Goal: Use online tool/utility: Utilize a website feature to perform a specific function

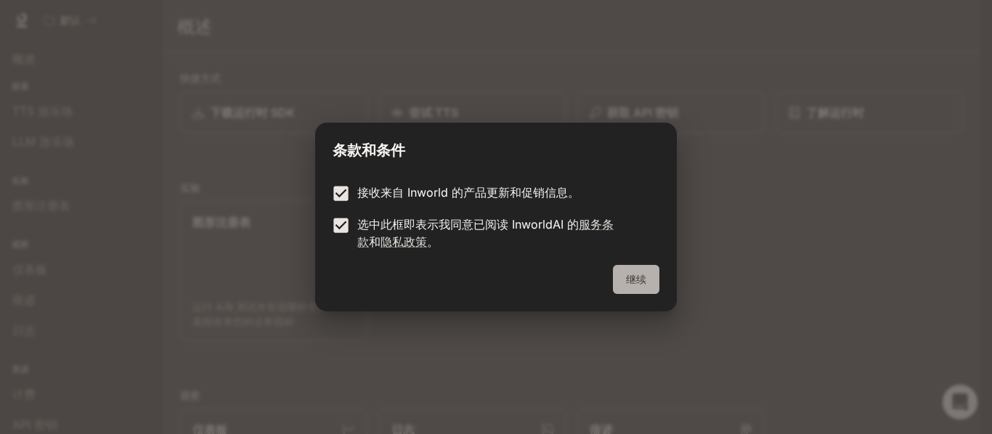
click at [650, 271] on button "继续" at bounding box center [636, 279] width 46 height 29
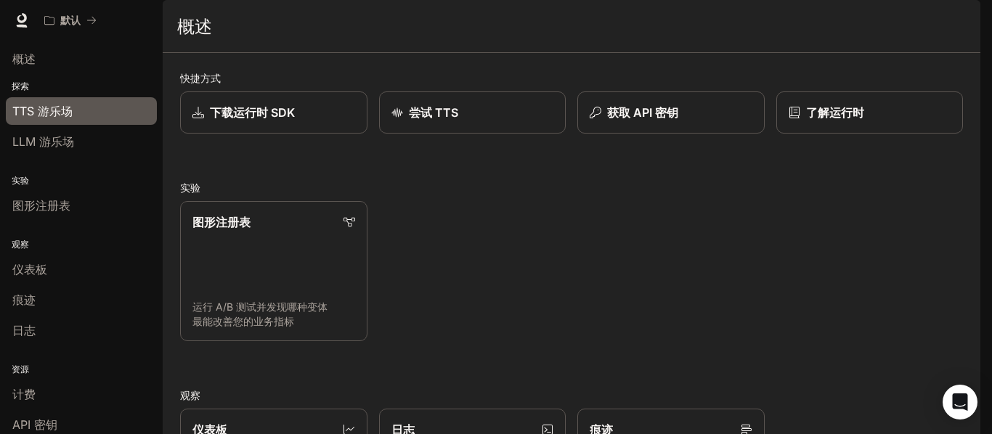
click at [63, 110] on font "TTS 游乐场" at bounding box center [42, 111] width 60 height 15
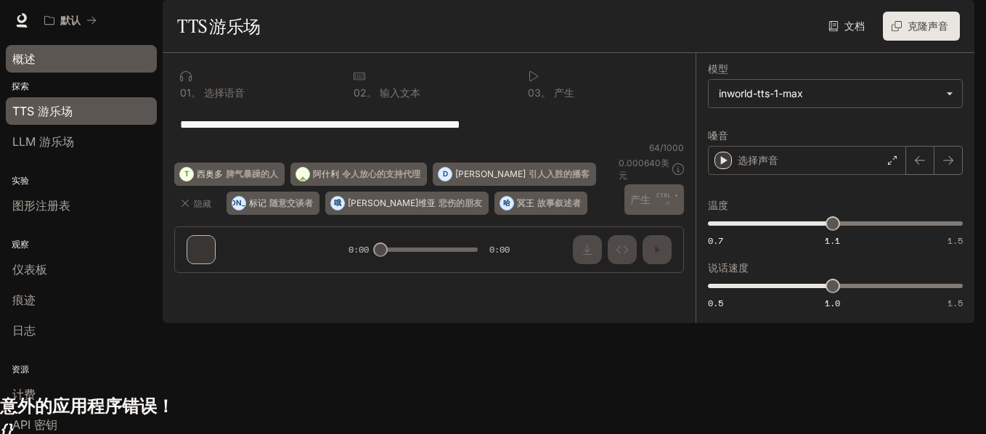
click at [48, 58] on div "概述" at bounding box center [81, 58] width 138 height 17
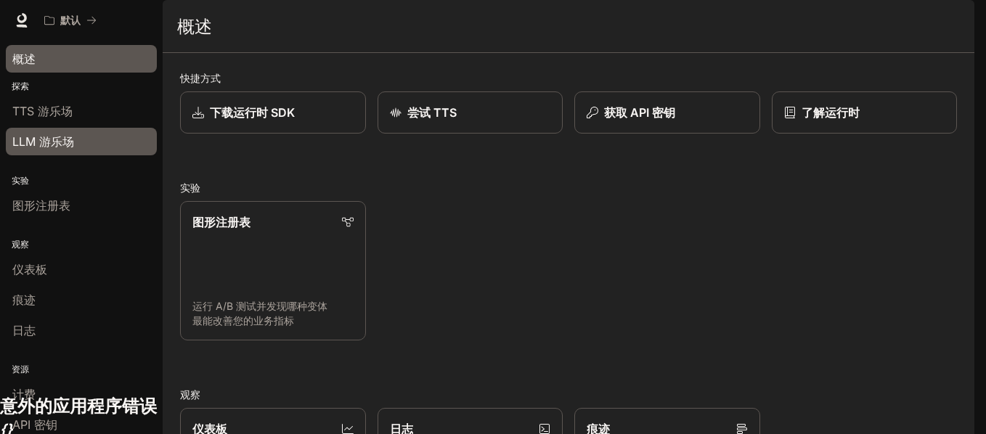
click at [71, 133] on span "LLM 游乐场" at bounding box center [43, 141] width 62 height 17
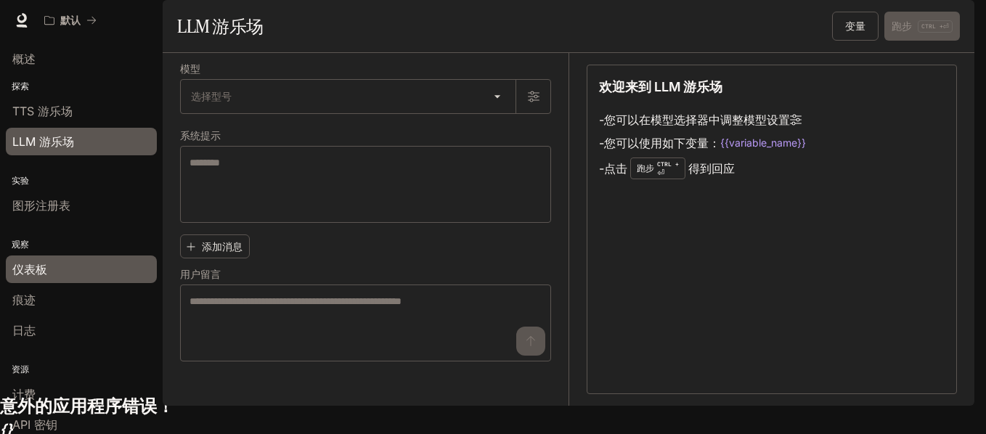
scroll to position [69, 0]
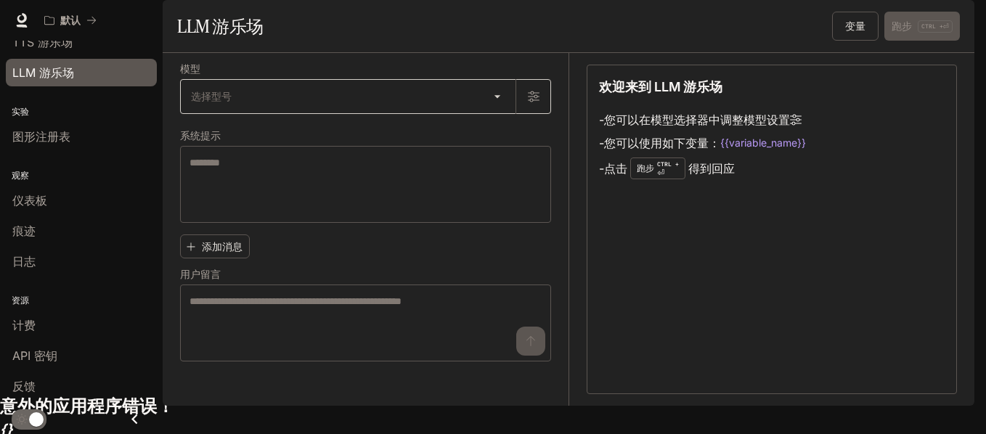
click at [365, 135] on body "跳至主要内容 默认 运行时 运行时 文档 文档 门户网站 概述 探索 TTS 游乐场 LLM 游乐场 实验 图形注册表 观察 仪表板 痕迹 日志 资源 计费 …" at bounding box center [493, 199] width 986 height 481
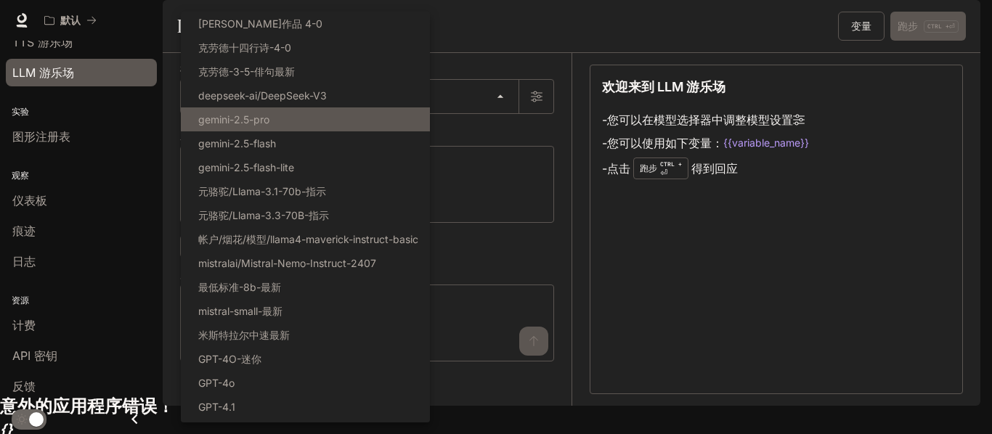
click at [367, 113] on li "gemini-2.5-pro" at bounding box center [305, 119] width 249 height 24
type input "**********"
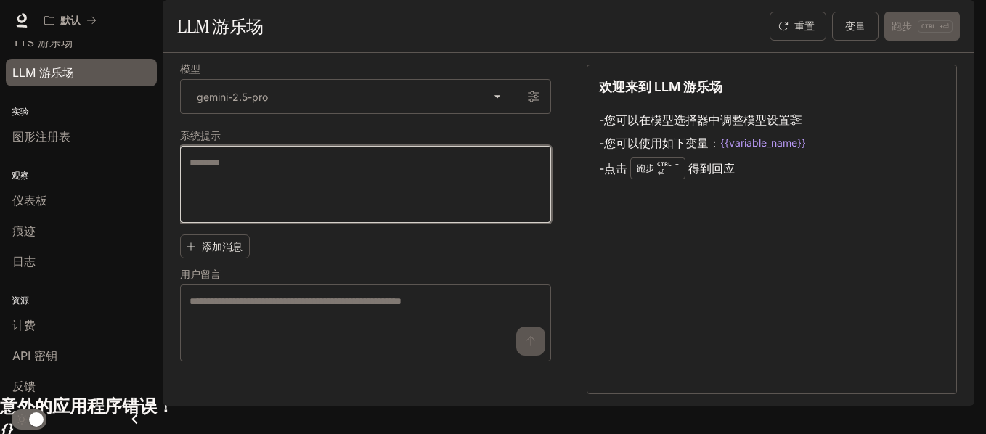
click at [349, 213] on textarea at bounding box center [366, 184] width 352 height 58
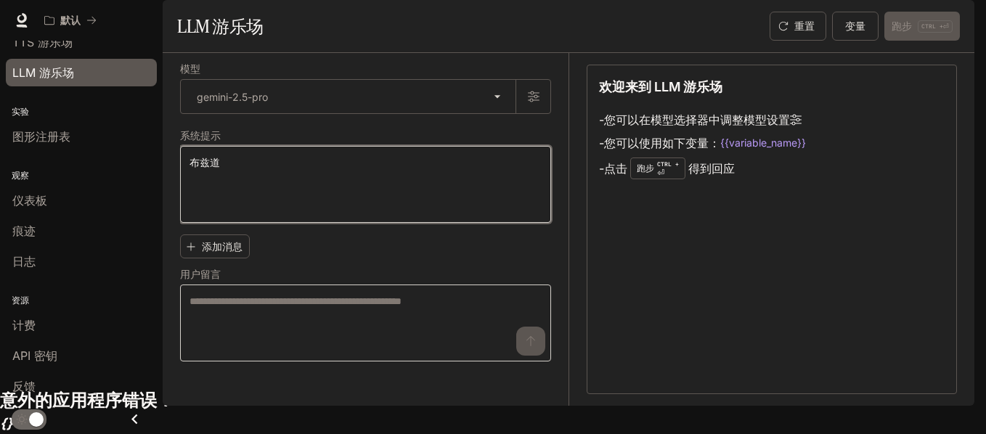
type textarea "******"
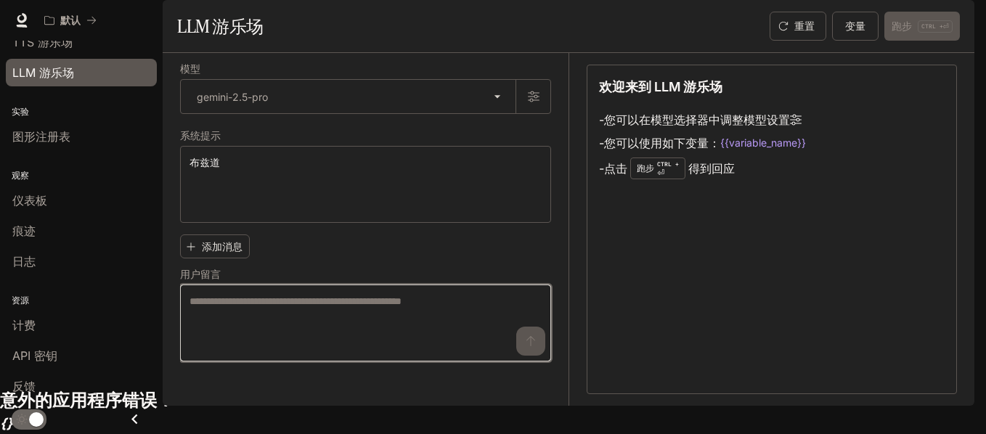
click at [227, 341] on textarea at bounding box center [366, 323] width 352 height 58
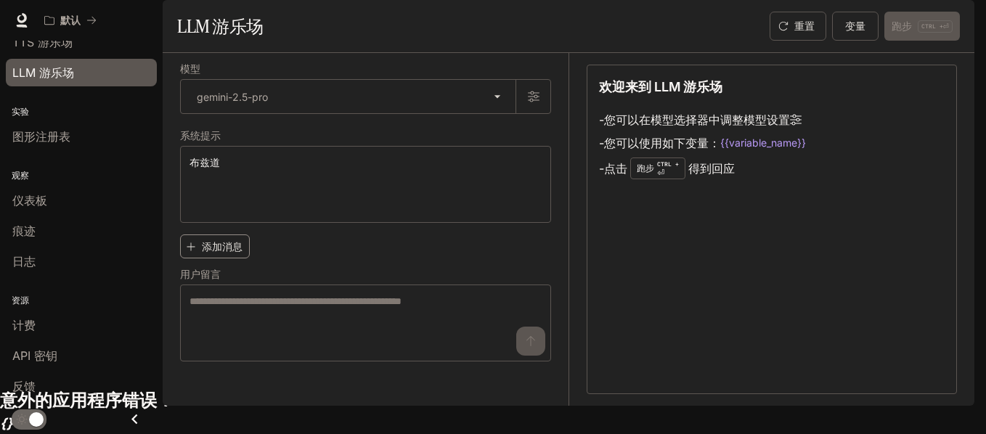
click at [218, 253] on font "添加消息" at bounding box center [222, 246] width 41 height 12
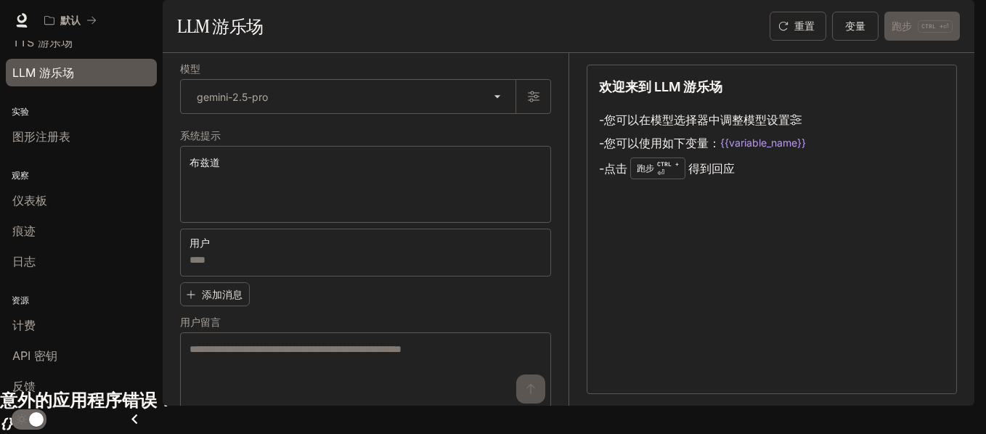
drag, startPoint x: 251, startPoint y: 296, endPoint x: 239, endPoint y: 364, distance: 68.7
click at [239, 364] on div "用户 * ​ 添加消息 用户留言 * ​" at bounding box center [365, 319] width 371 height 181
click at [239, 333] on label "用户留言" at bounding box center [365, 325] width 371 height 15
click at [237, 394] on textarea at bounding box center [366, 371] width 352 height 58
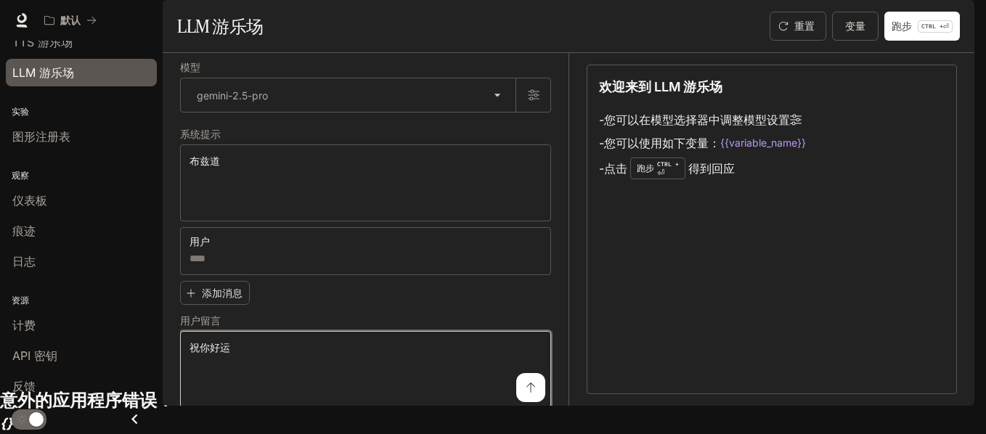
scroll to position [37, 0]
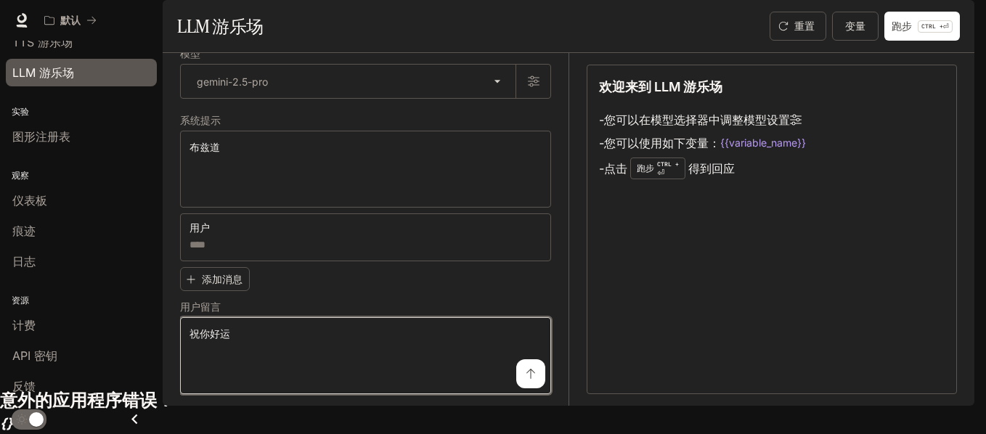
type textarea "**"
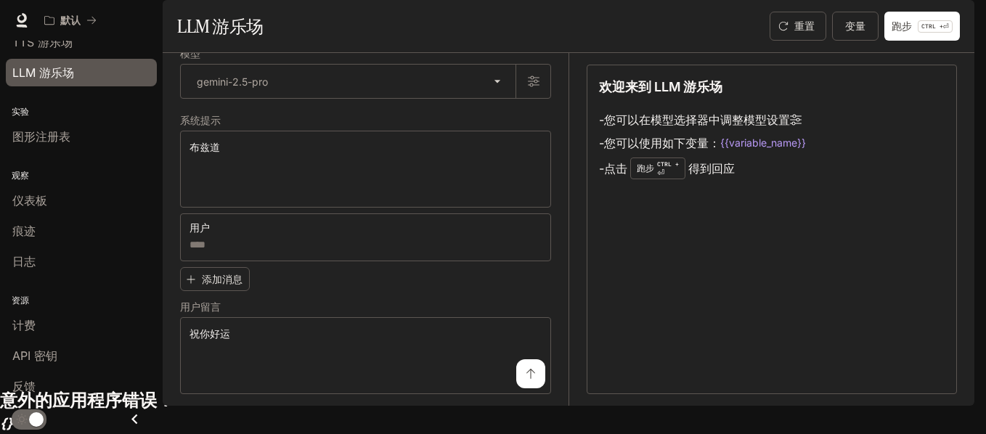
click at [541, 389] on button "submit" at bounding box center [530, 373] width 29 height 29
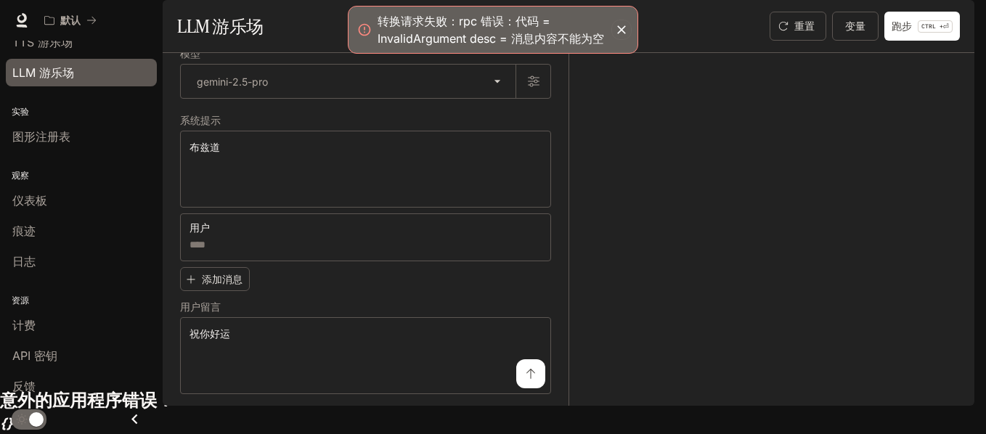
click at [619, 28] on icon "button" at bounding box center [621, 29] width 9 height 9
